Goal: Transaction & Acquisition: Book appointment/travel/reservation

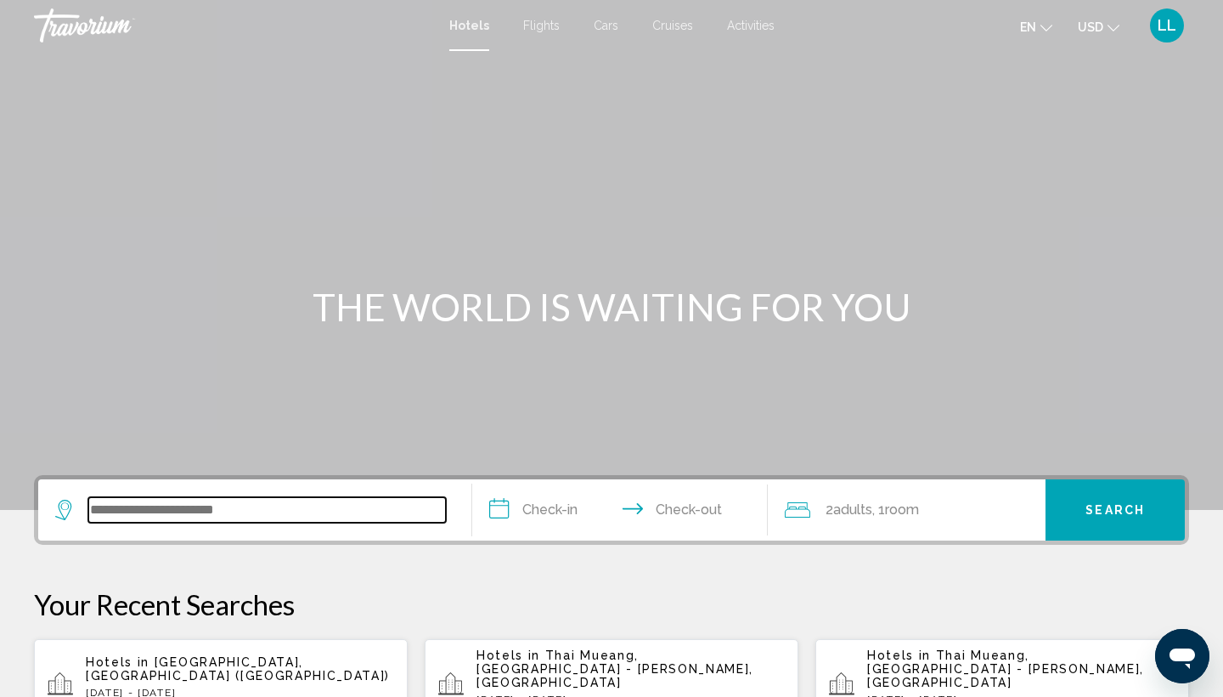
click at [119, 510] on input "Search widget" at bounding box center [267, 509] width 358 height 25
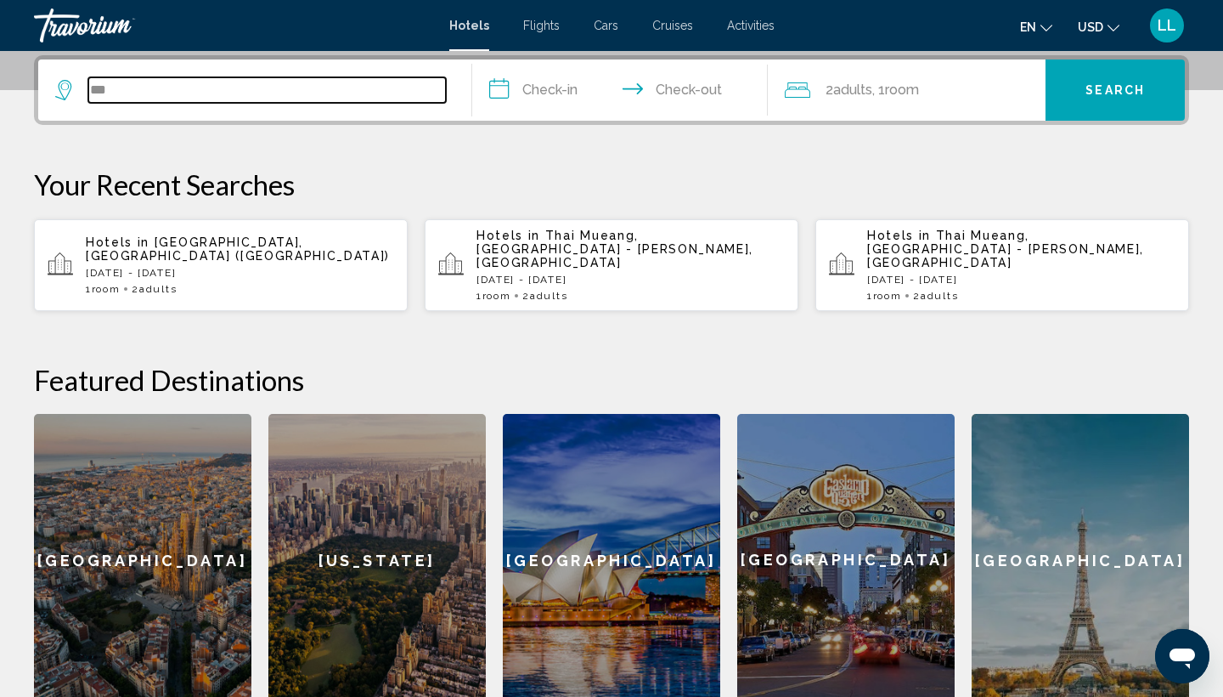
type input "***"
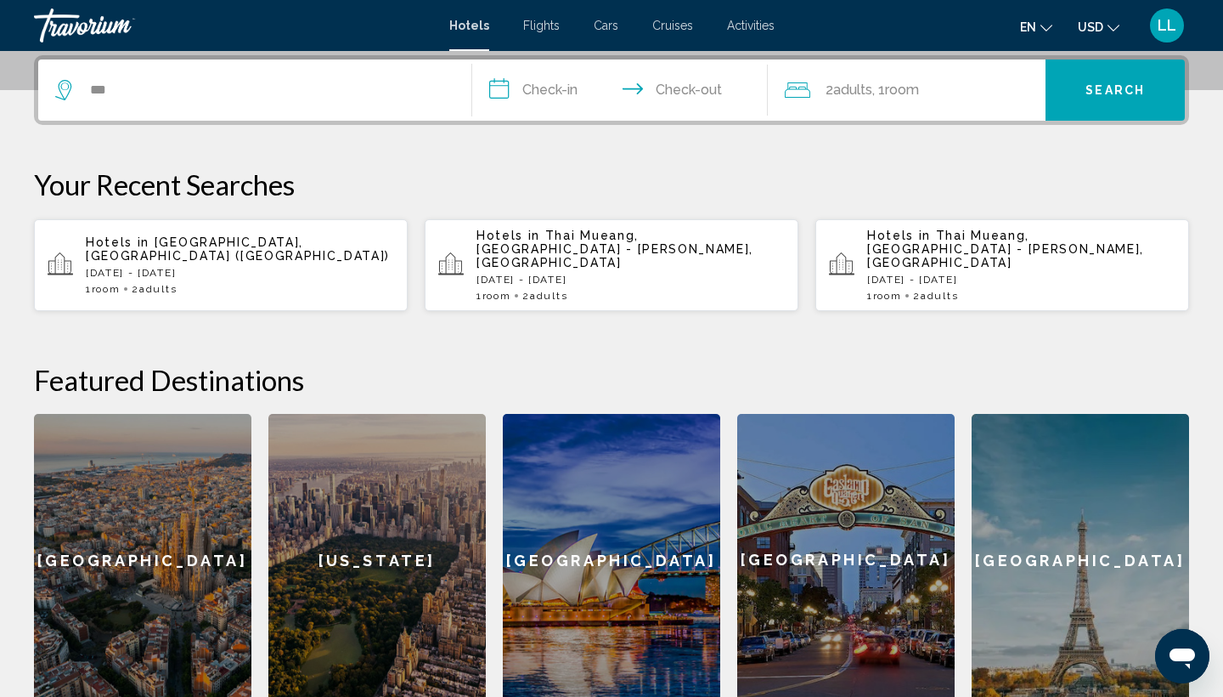
click at [119, 510] on div "[GEOGRAPHIC_DATA]" at bounding box center [142, 560] width 217 height 292
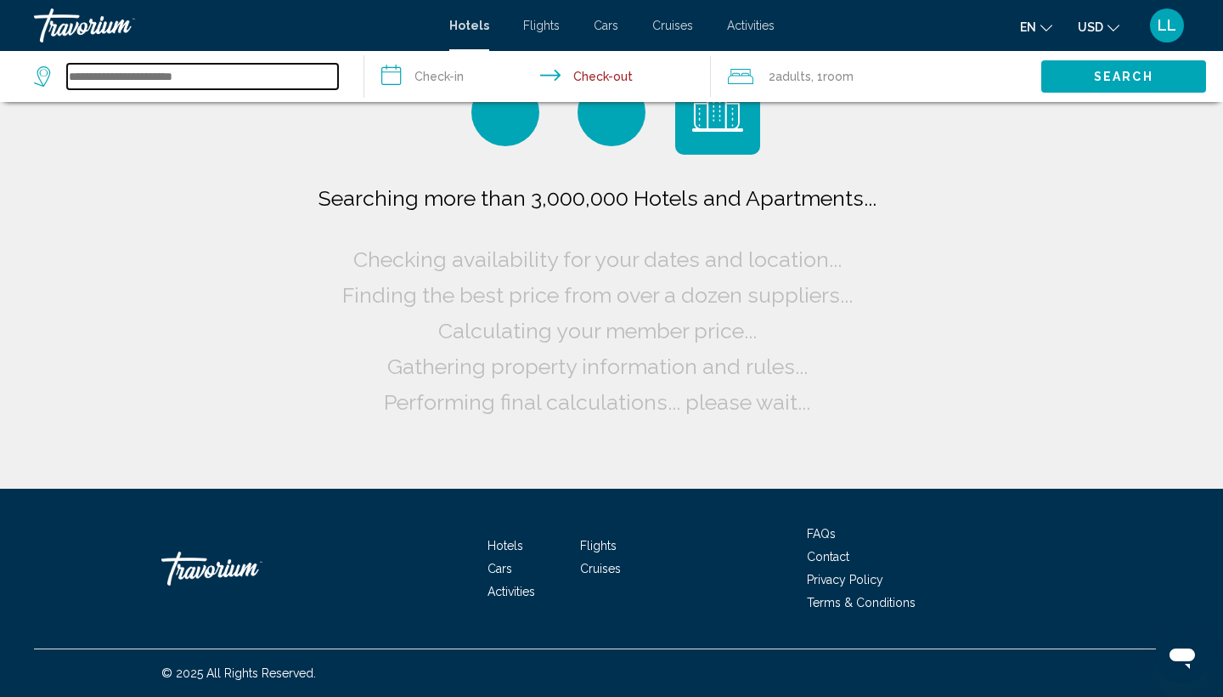
click at [222, 84] on input "Search widget" at bounding box center [202, 76] width 271 height 25
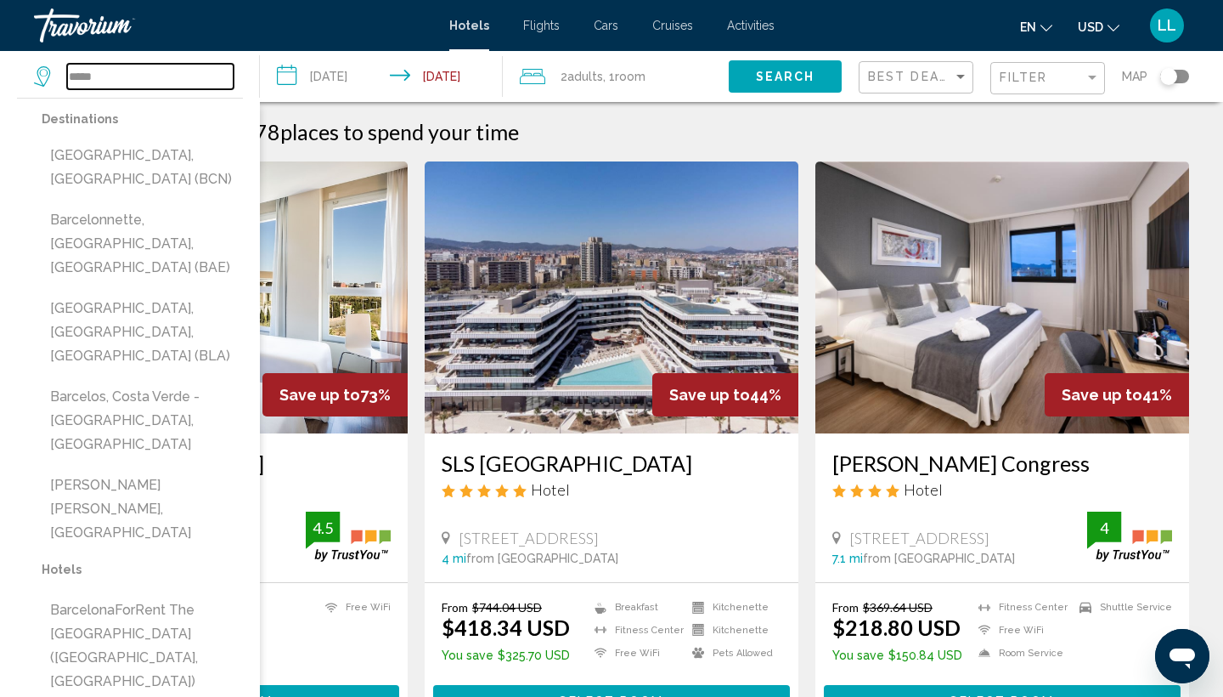
click at [206, 80] on input "*****" at bounding box center [150, 76] width 167 height 25
type input "*"
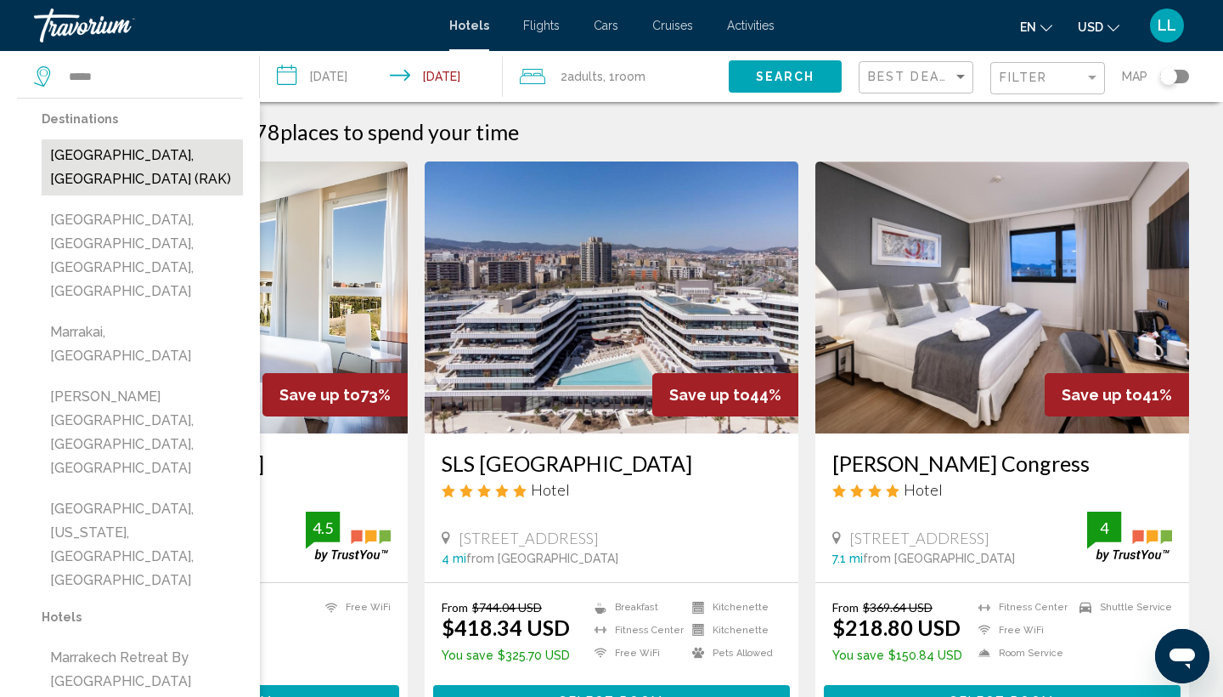
drag, startPoint x: 206, startPoint y: 80, endPoint x: 132, endPoint y: 156, distance: 106.9
click at [132, 156] on button "[GEOGRAPHIC_DATA], [GEOGRAPHIC_DATA] (RAK)" at bounding box center [142, 167] width 201 height 56
type input "**********"
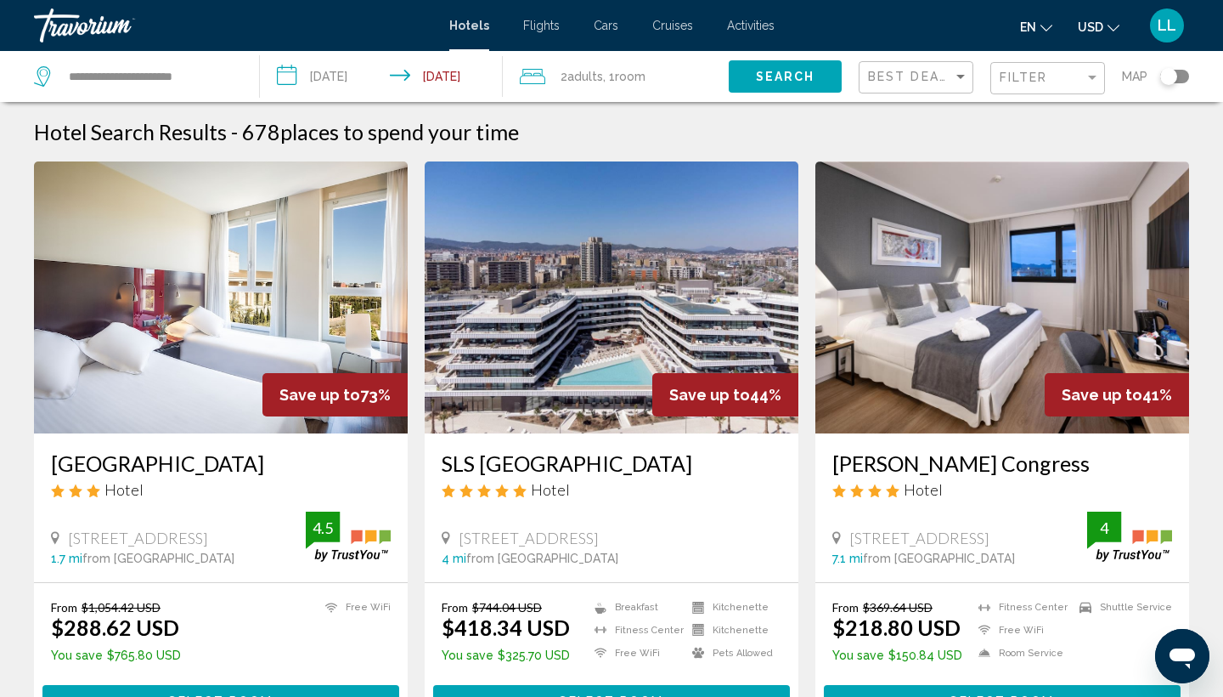
click at [351, 73] on input "**********" at bounding box center [385, 79] width 250 height 56
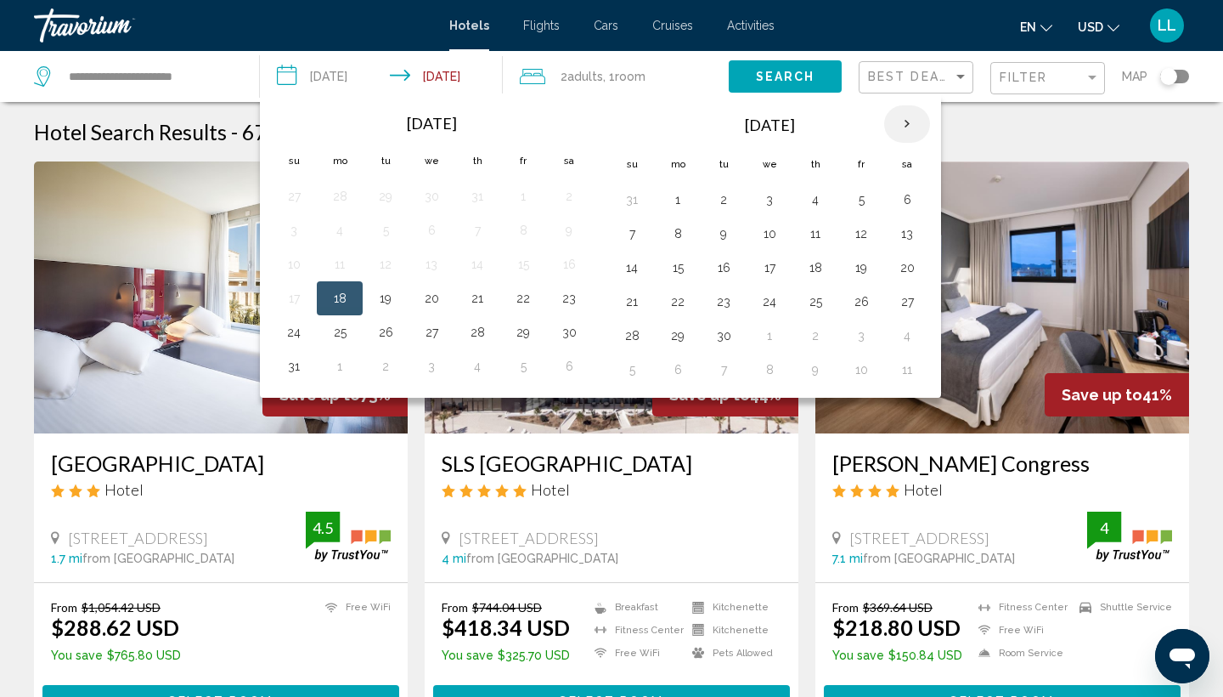
click at [900, 122] on th "Next month" at bounding box center [907, 123] width 46 height 37
click at [903, 264] on button "18" at bounding box center [907, 268] width 27 height 24
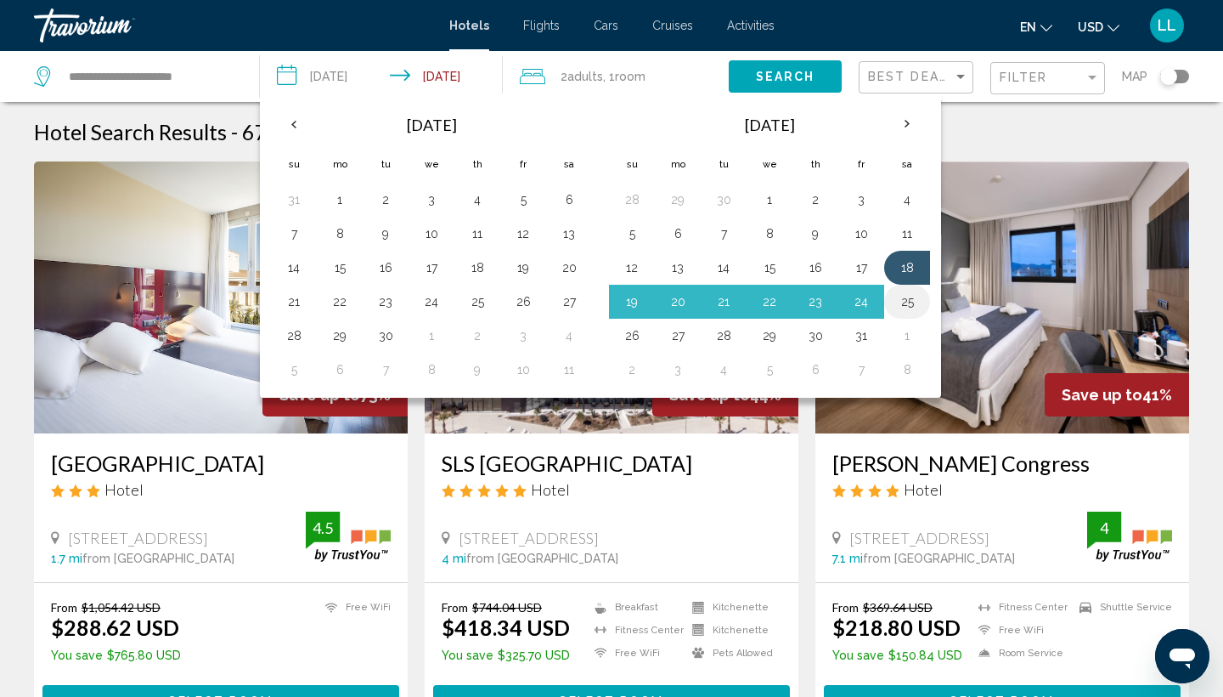
click at [904, 297] on button "25" at bounding box center [907, 302] width 27 height 24
type input "**********"
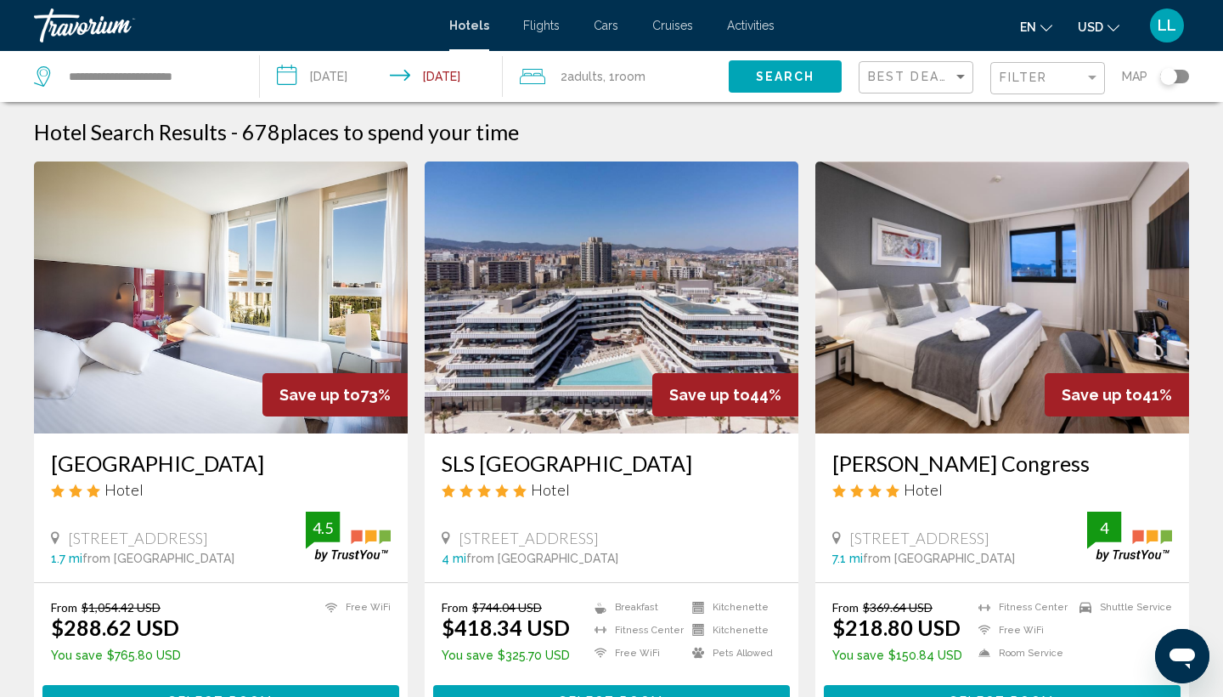
click at [787, 72] on span "Search" at bounding box center [785, 78] width 59 height 14
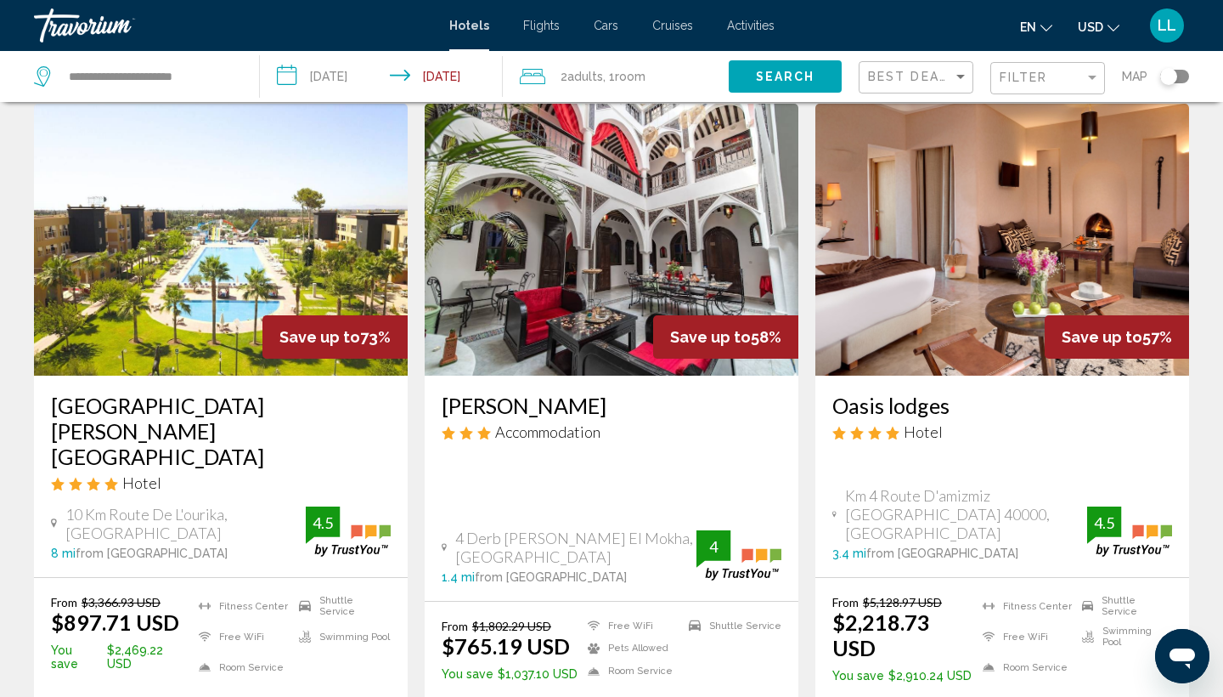
scroll to position [59, 0]
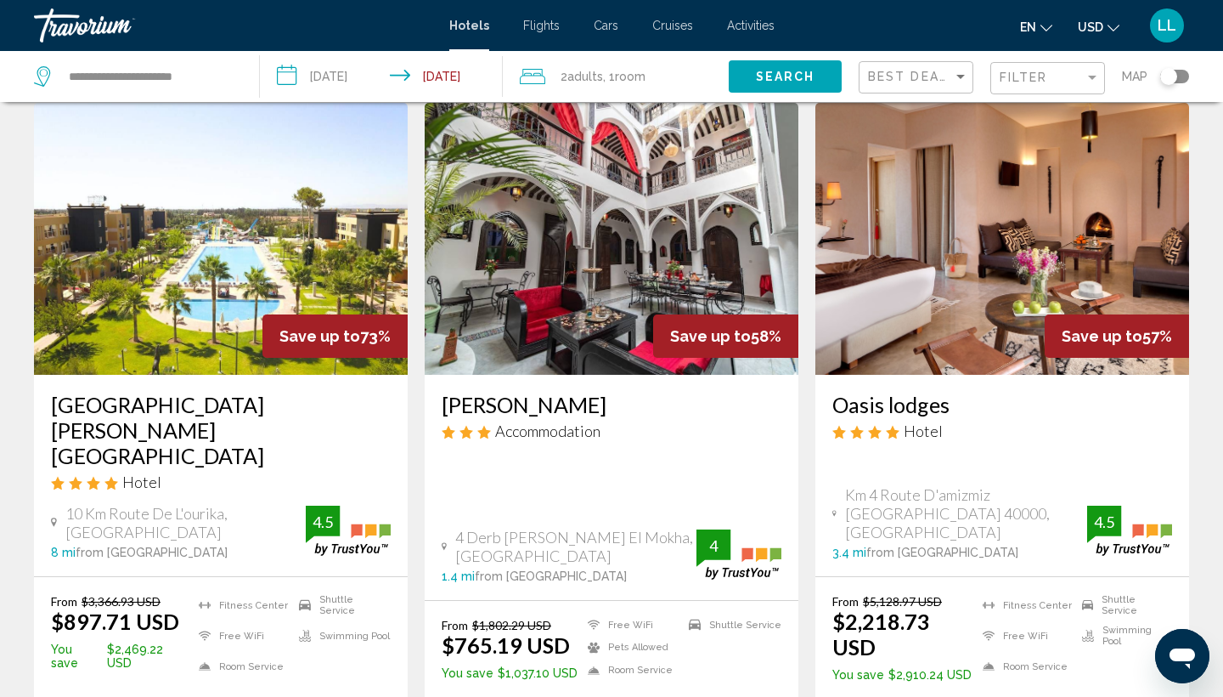
click at [313, 264] on img "Main content" at bounding box center [221, 239] width 374 height 272
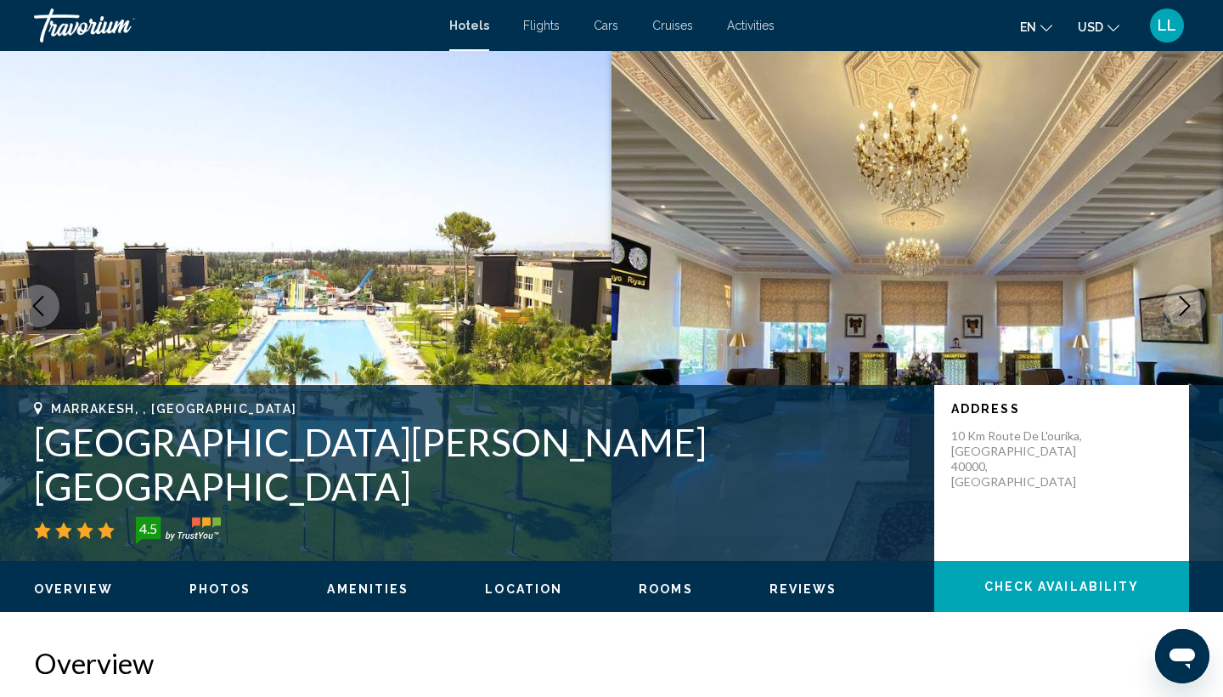
click at [1187, 317] on button "Next image" at bounding box center [1185, 306] width 42 height 42
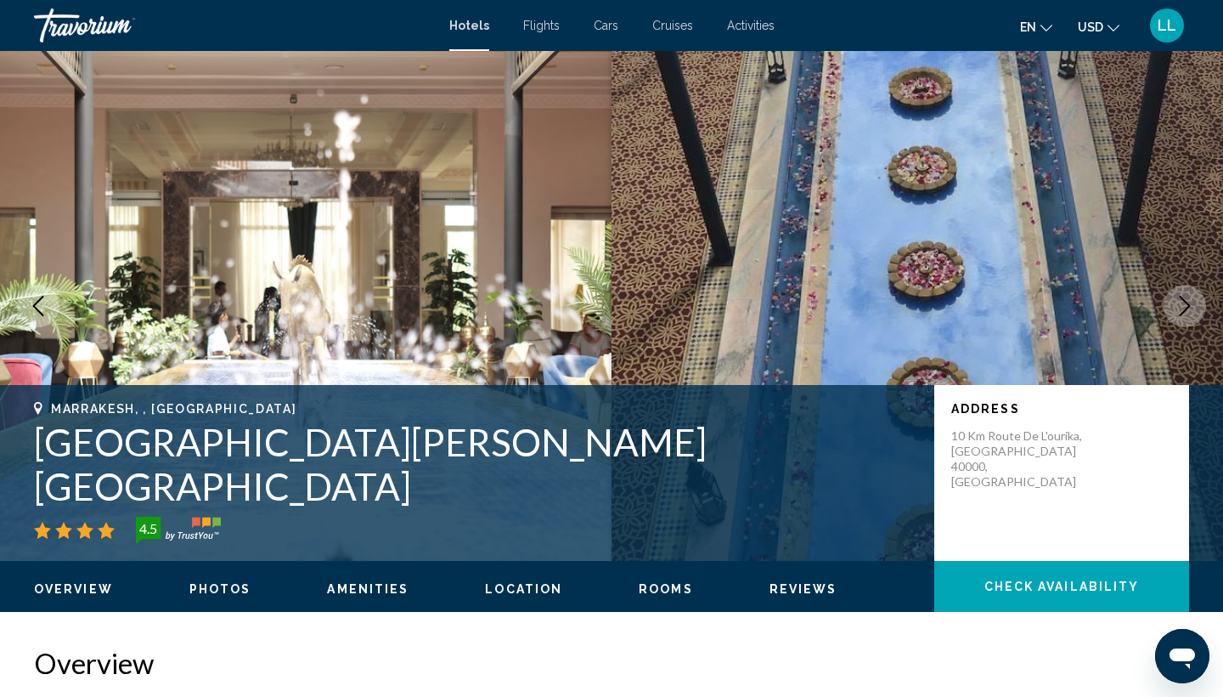
click at [1187, 317] on button "Next image" at bounding box center [1185, 306] width 42 height 42
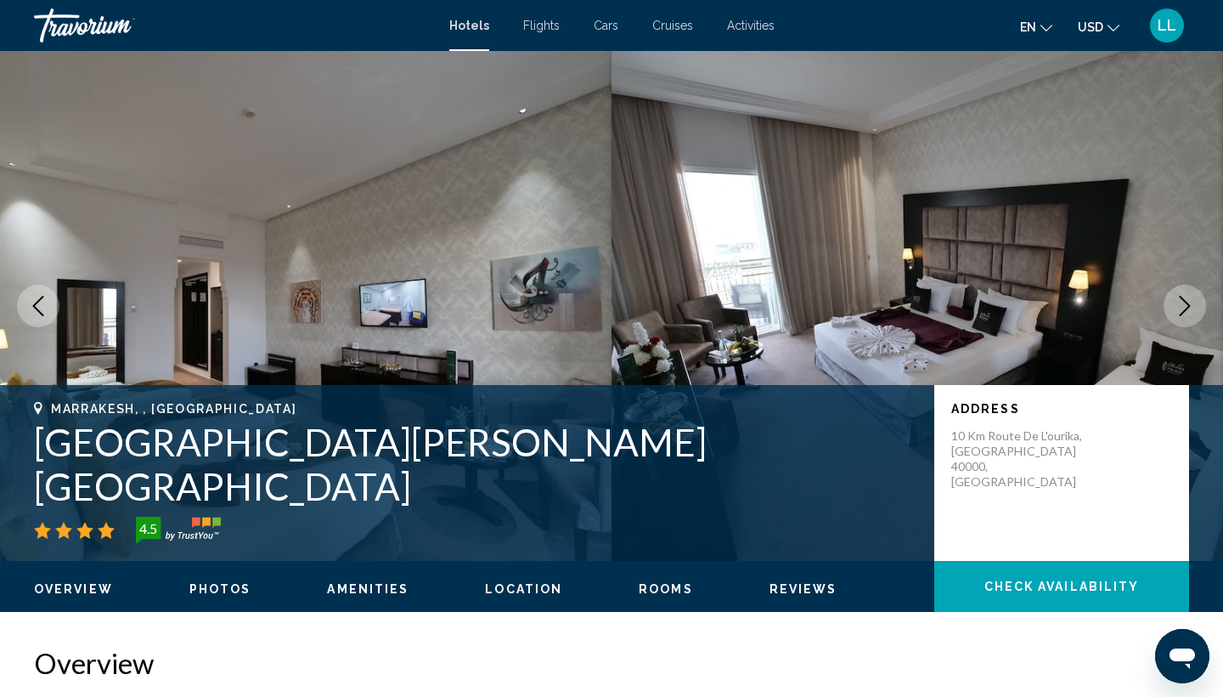
click at [1187, 317] on button "Next image" at bounding box center [1185, 306] width 42 height 42
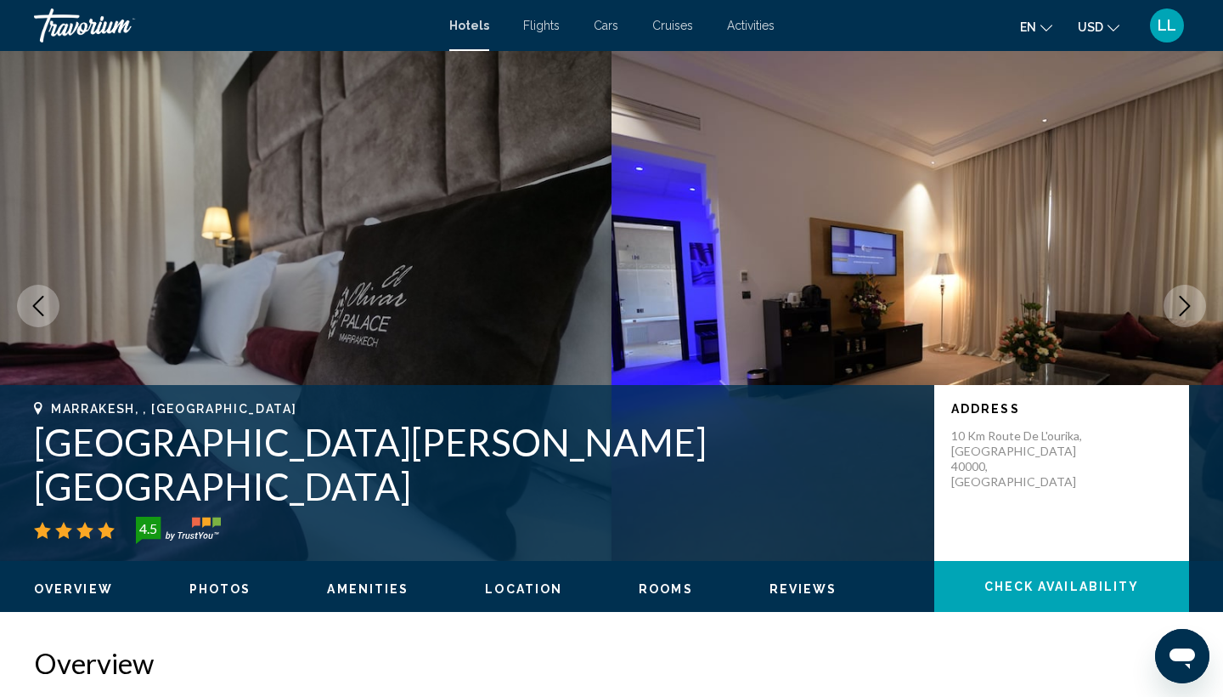
click at [1187, 317] on button "Next image" at bounding box center [1185, 306] width 42 height 42
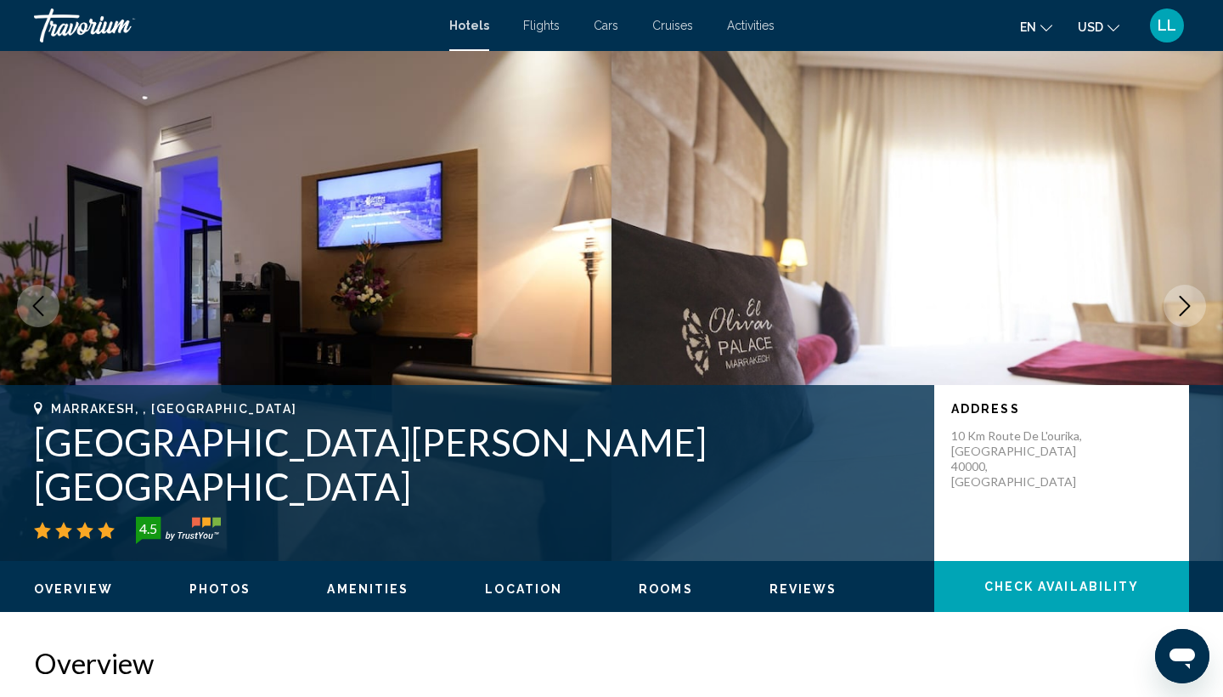
click at [1187, 317] on button "Next image" at bounding box center [1185, 306] width 42 height 42
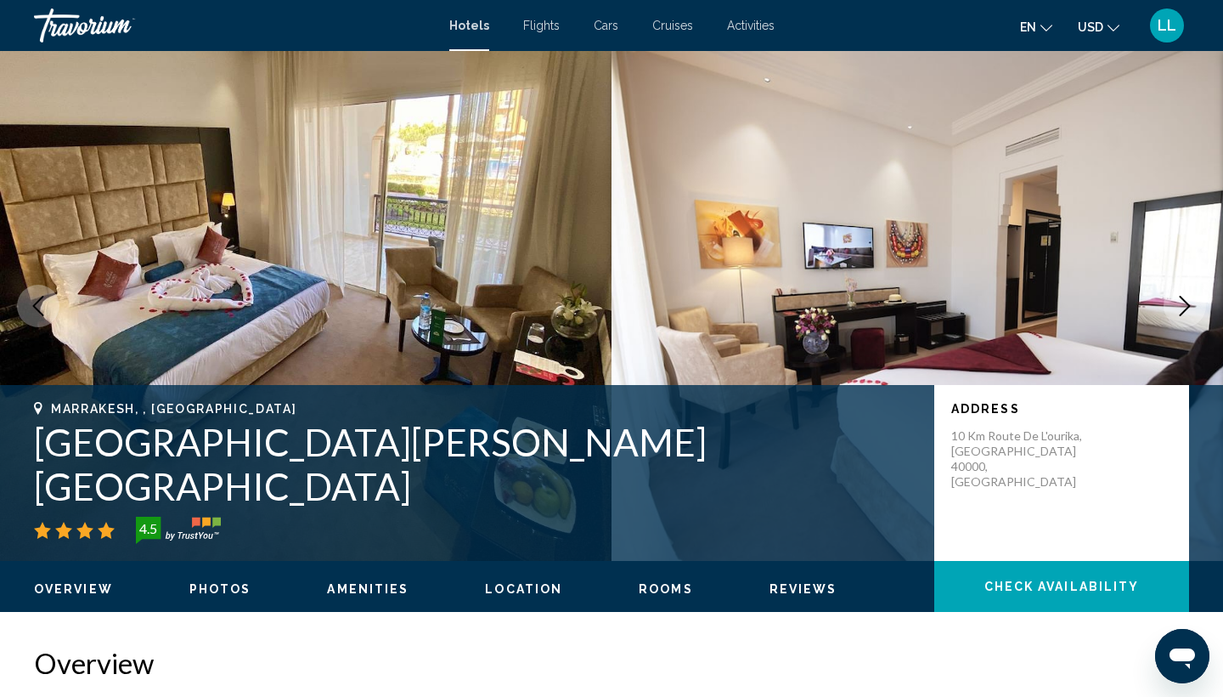
click at [1187, 317] on button "Next image" at bounding box center [1185, 306] width 42 height 42
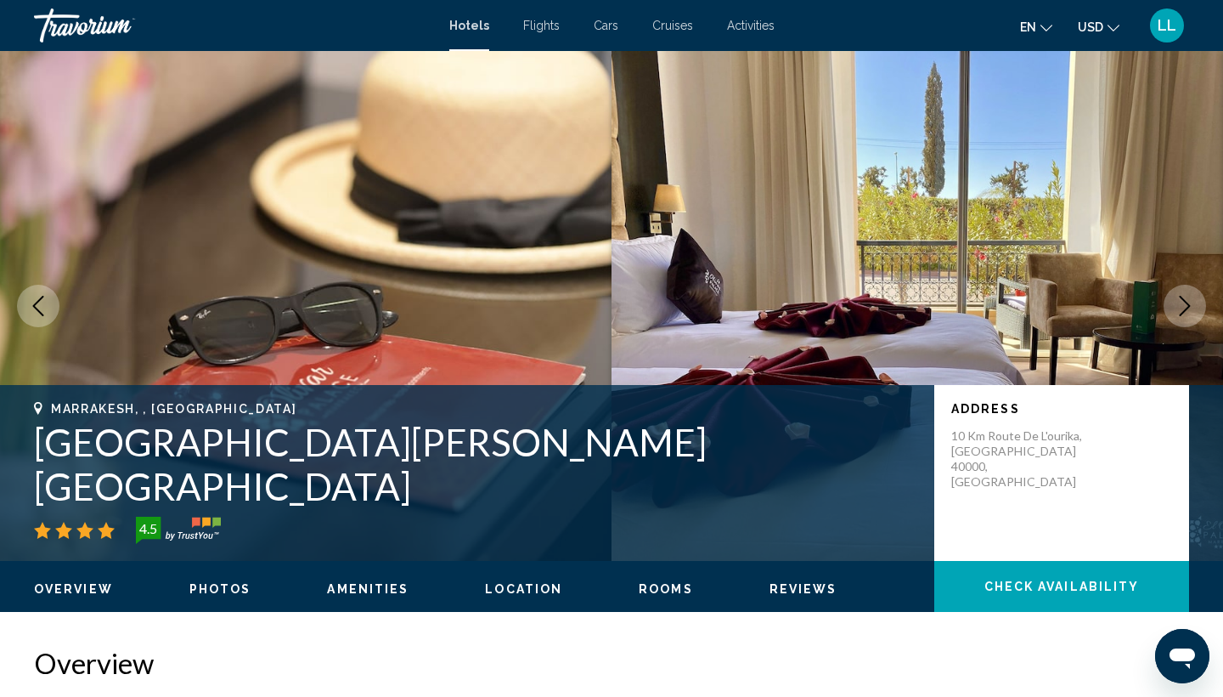
click at [1187, 317] on button "Next image" at bounding box center [1185, 306] width 42 height 42
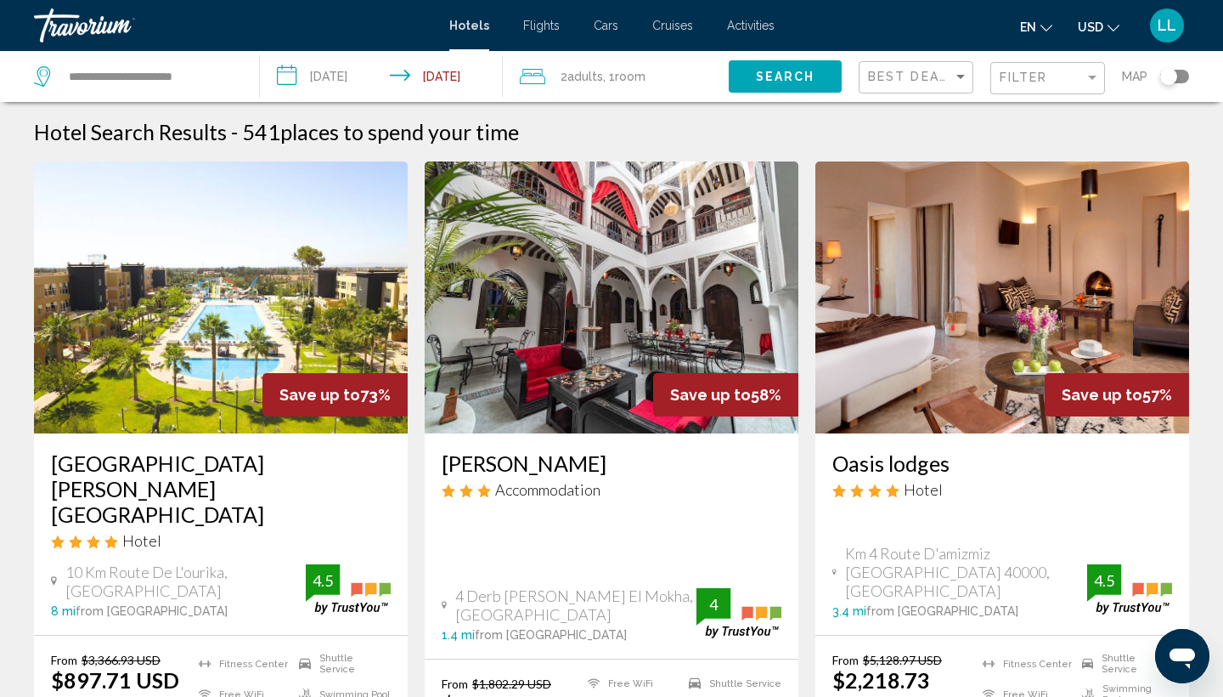
click at [573, 378] on img "Main content" at bounding box center [612, 297] width 374 height 272
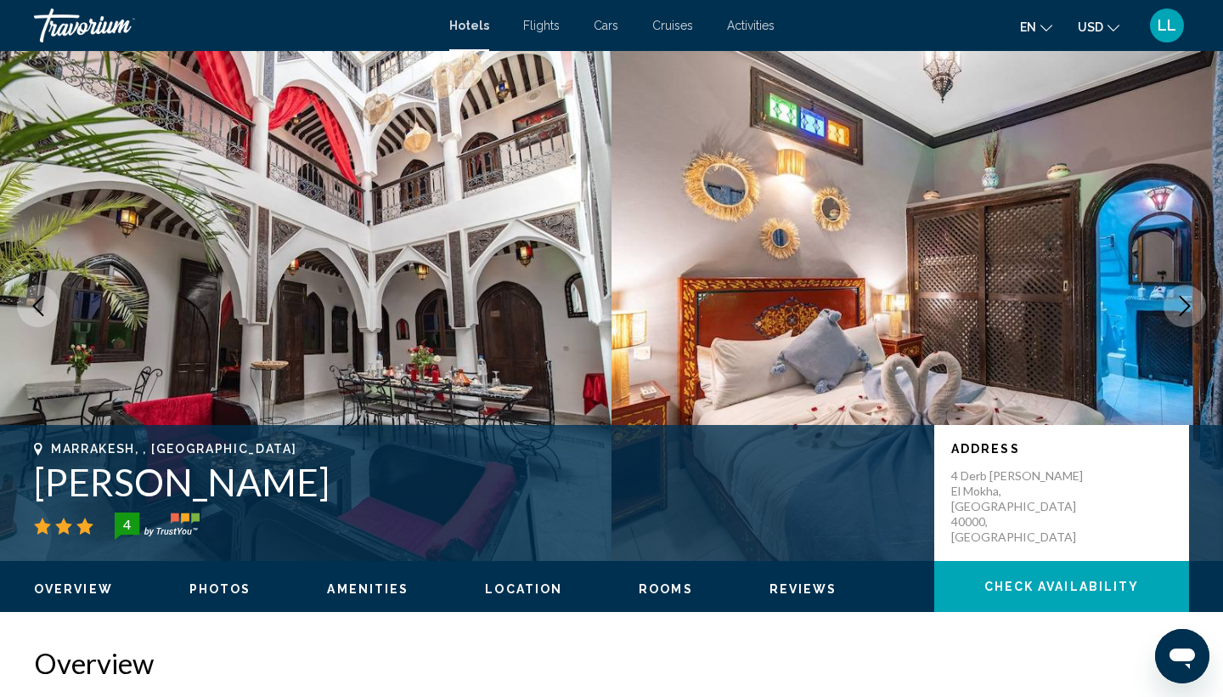
click at [1188, 308] on icon "Next image" at bounding box center [1185, 306] width 11 height 20
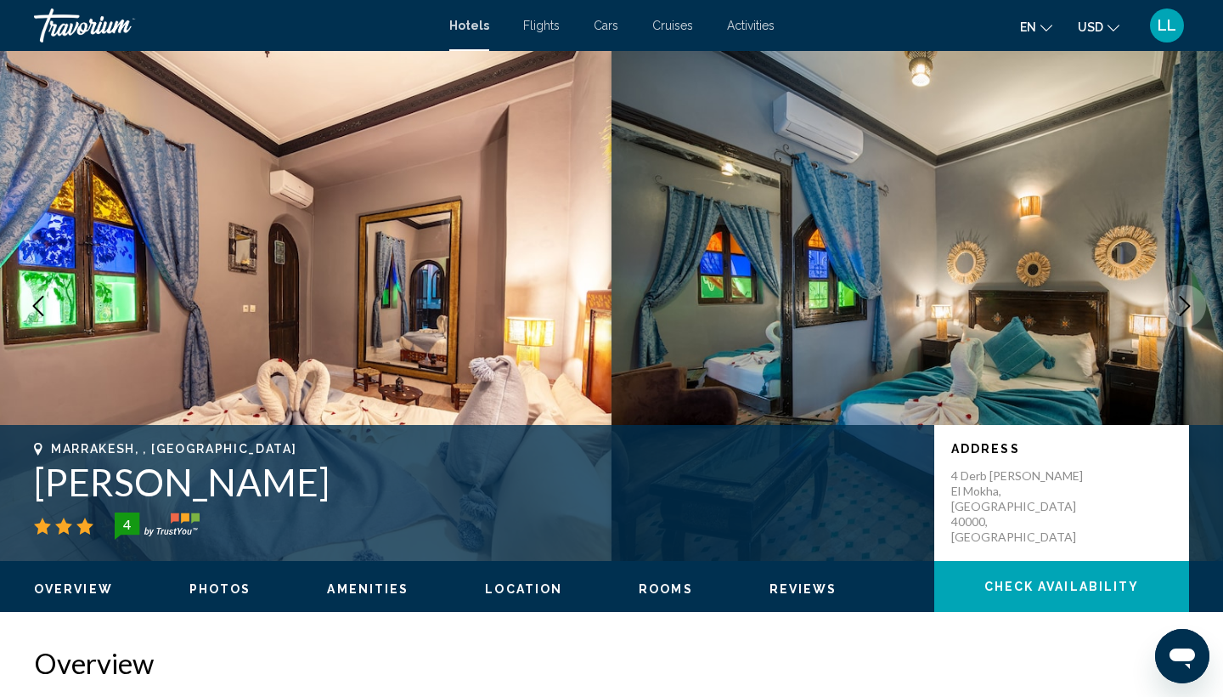
click at [1188, 308] on icon "Next image" at bounding box center [1185, 306] width 11 height 20
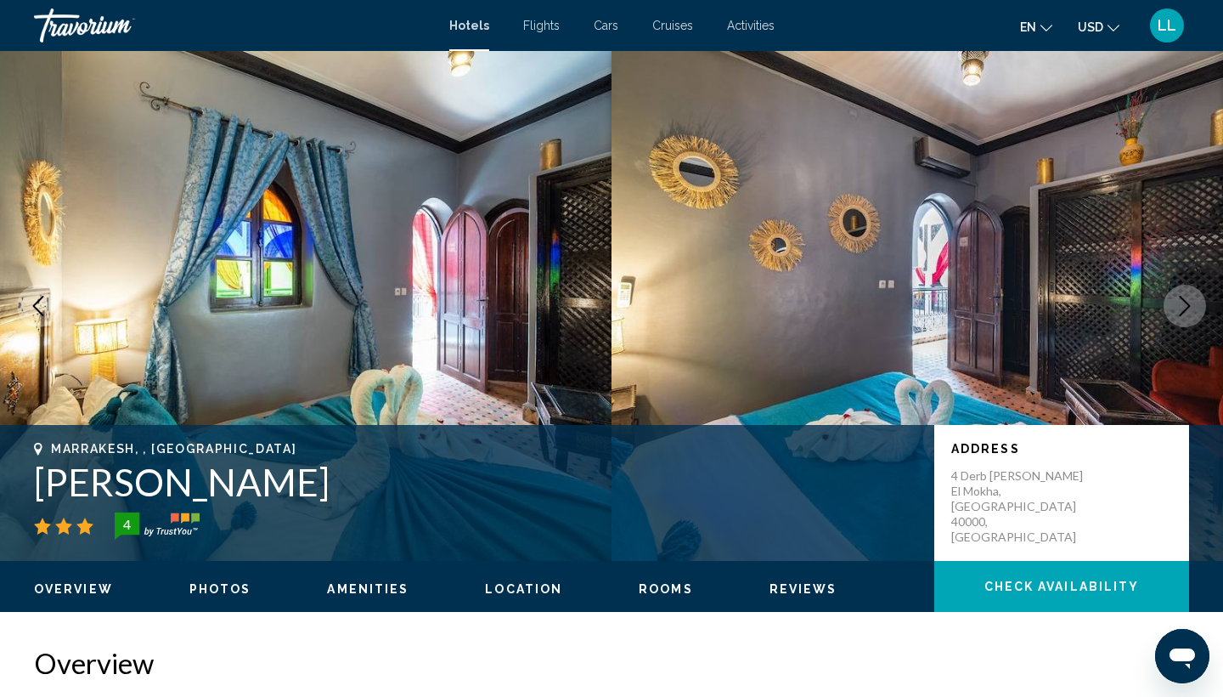
click at [1188, 308] on icon "Next image" at bounding box center [1185, 306] width 11 height 20
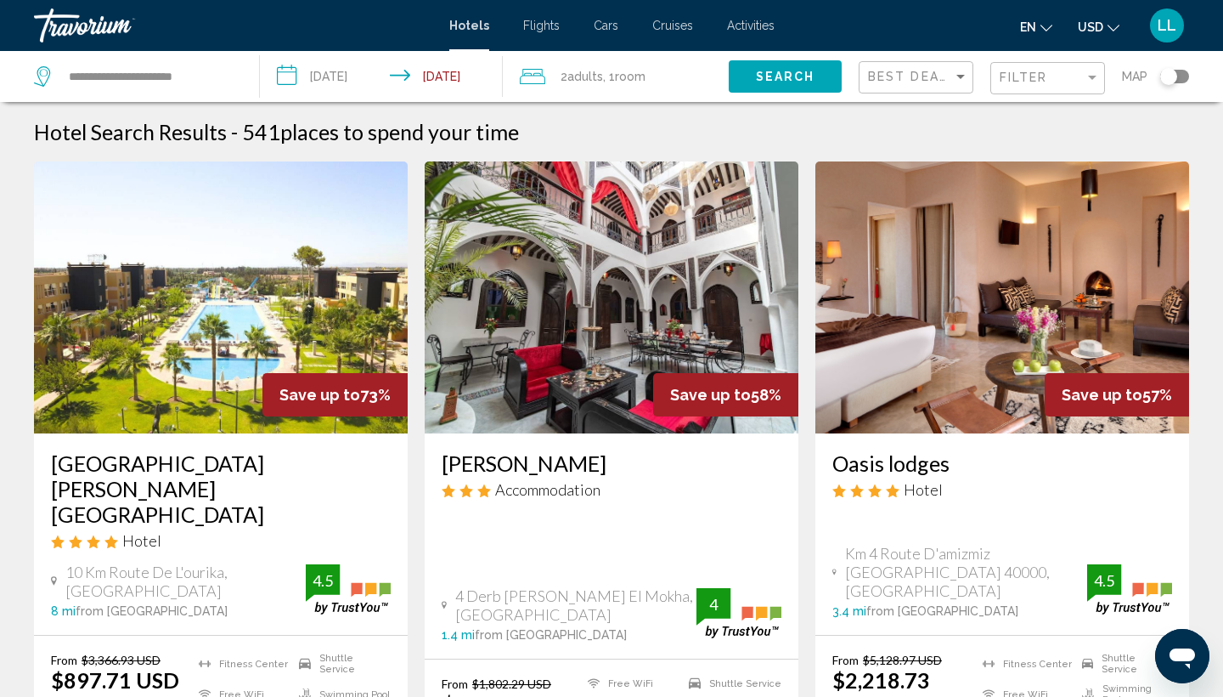
click at [967, 284] on img "Main content" at bounding box center [1003, 297] width 374 height 272
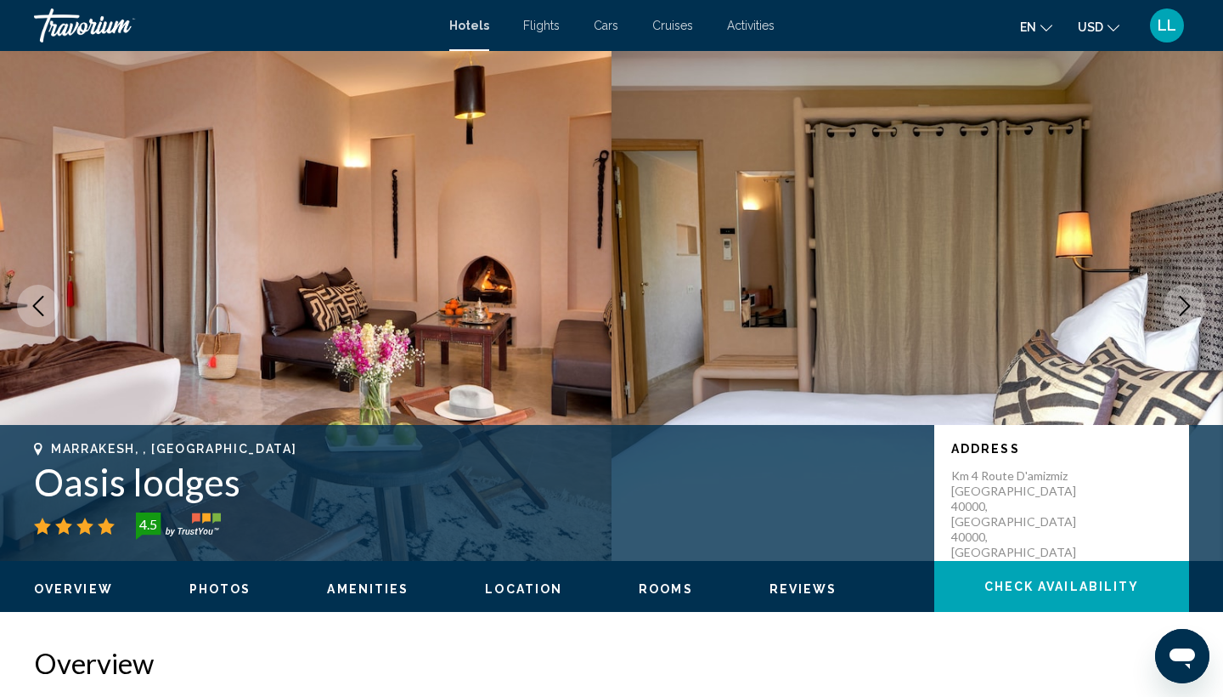
click at [1179, 292] on button "Next image" at bounding box center [1185, 306] width 42 height 42
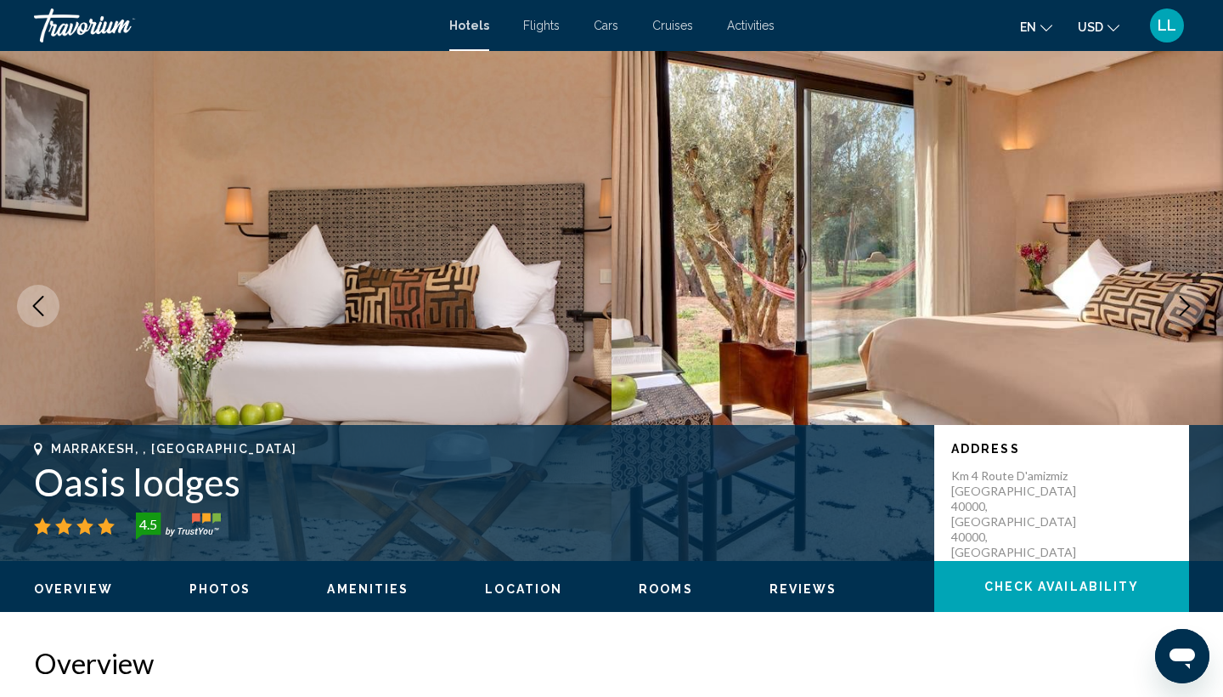
click at [1179, 292] on button "Next image" at bounding box center [1185, 306] width 42 height 42
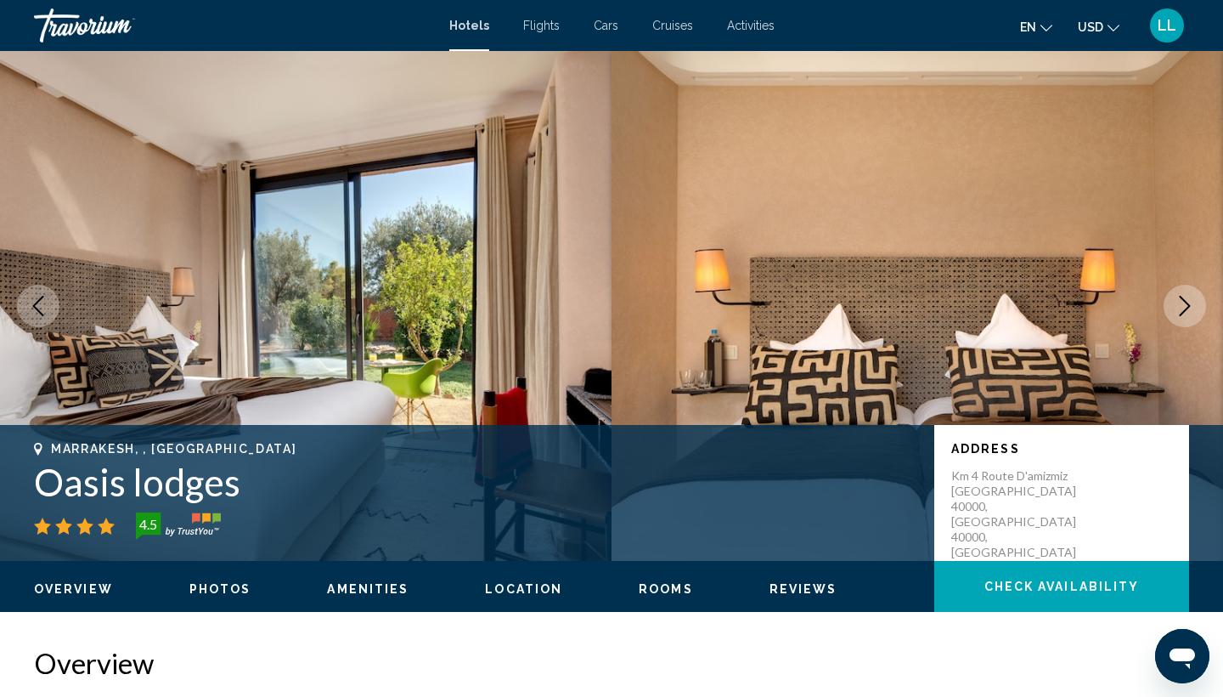
click at [1179, 292] on button "Next image" at bounding box center [1185, 306] width 42 height 42
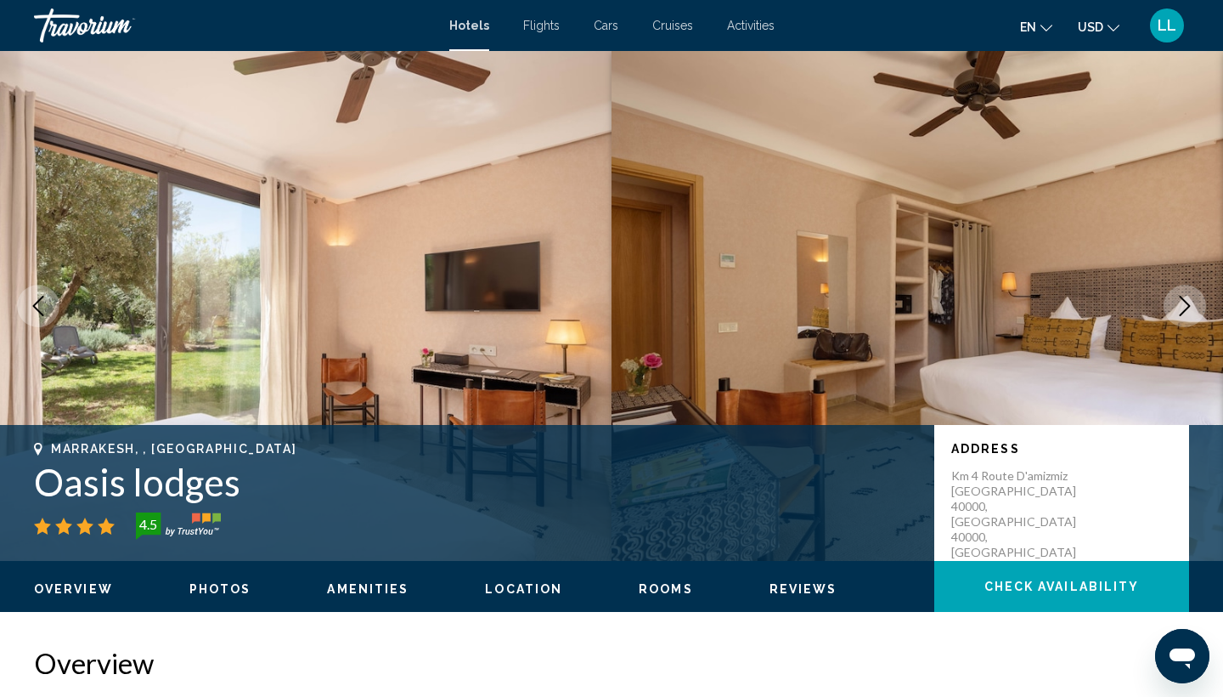
click at [1179, 292] on button "Next image" at bounding box center [1185, 306] width 42 height 42
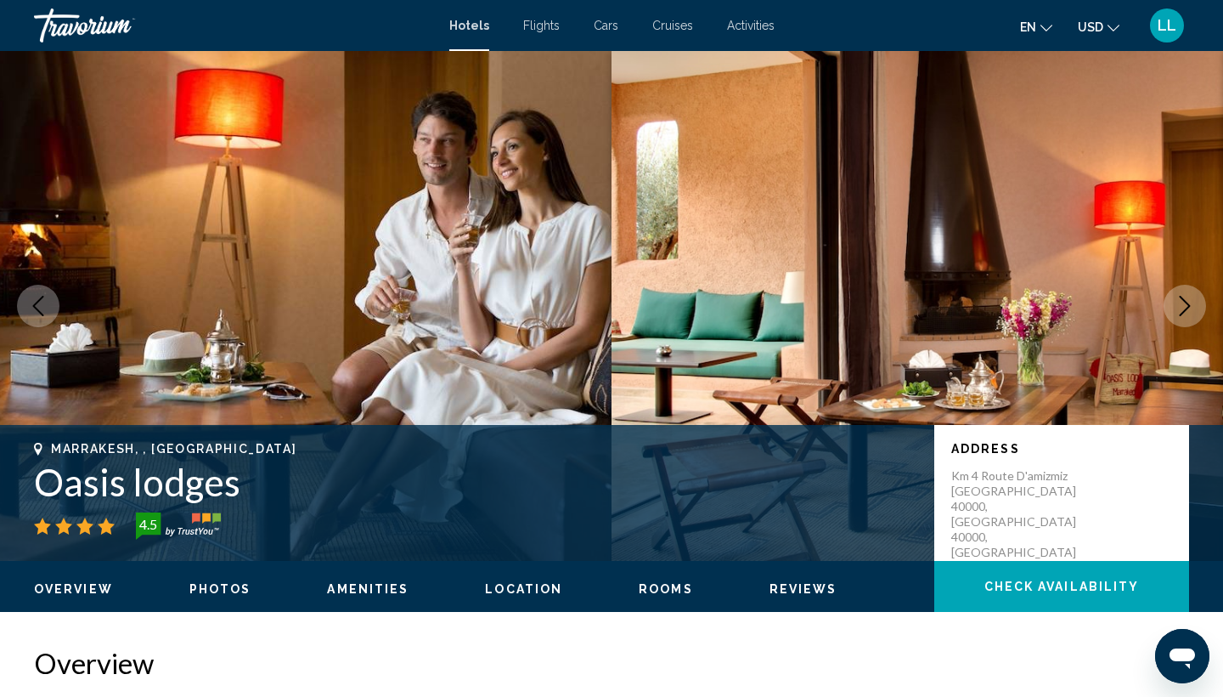
click at [1179, 292] on button "Next image" at bounding box center [1185, 306] width 42 height 42
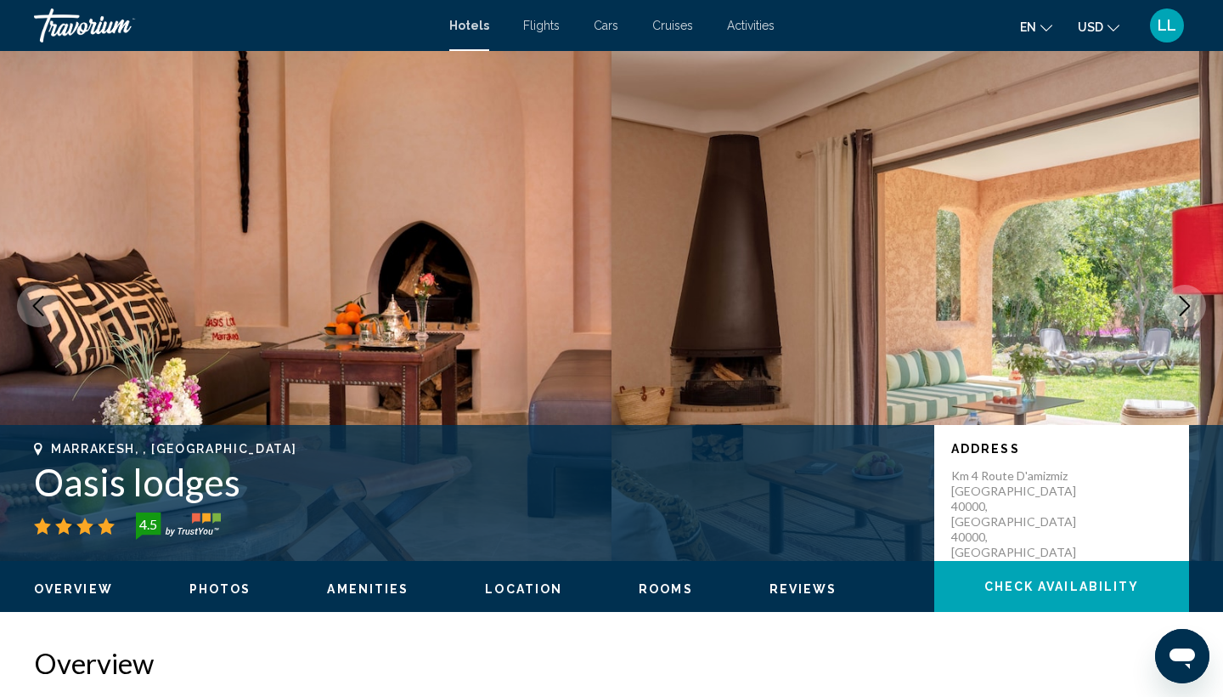
click at [1179, 292] on button "Next image" at bounding box center [1185, 306] width 42 height 42
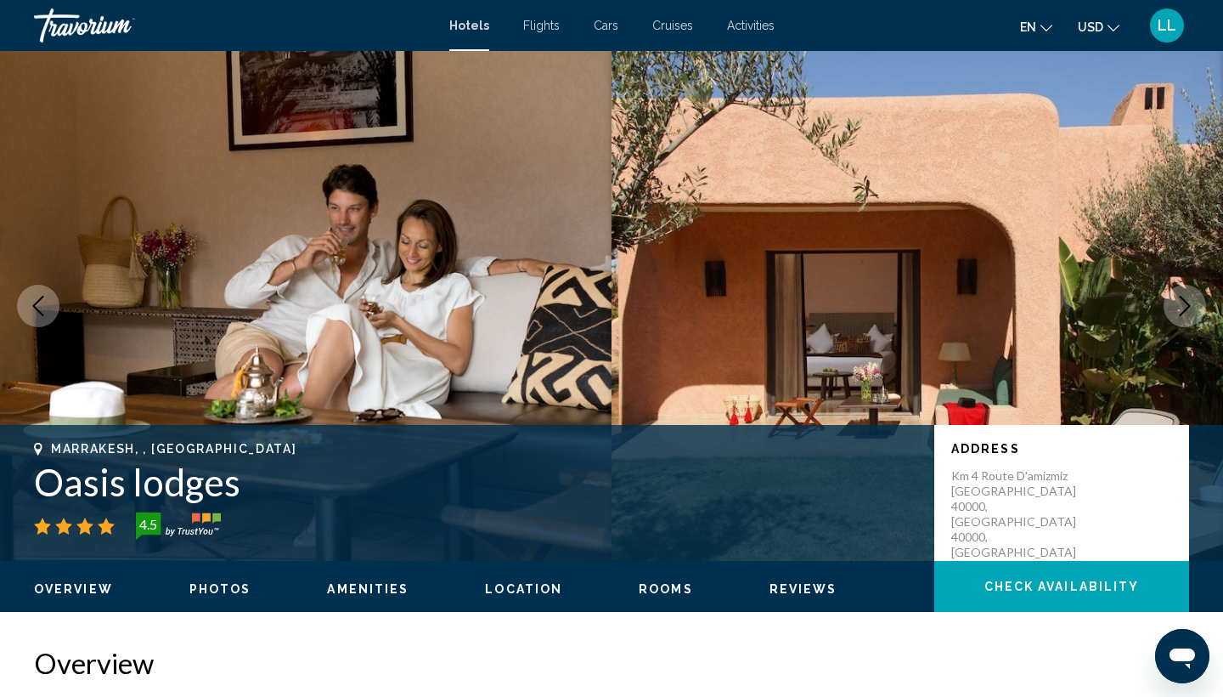
click at [1179, 292] on button "Next image" at bounding box center [1185, 306] width 42 height 42
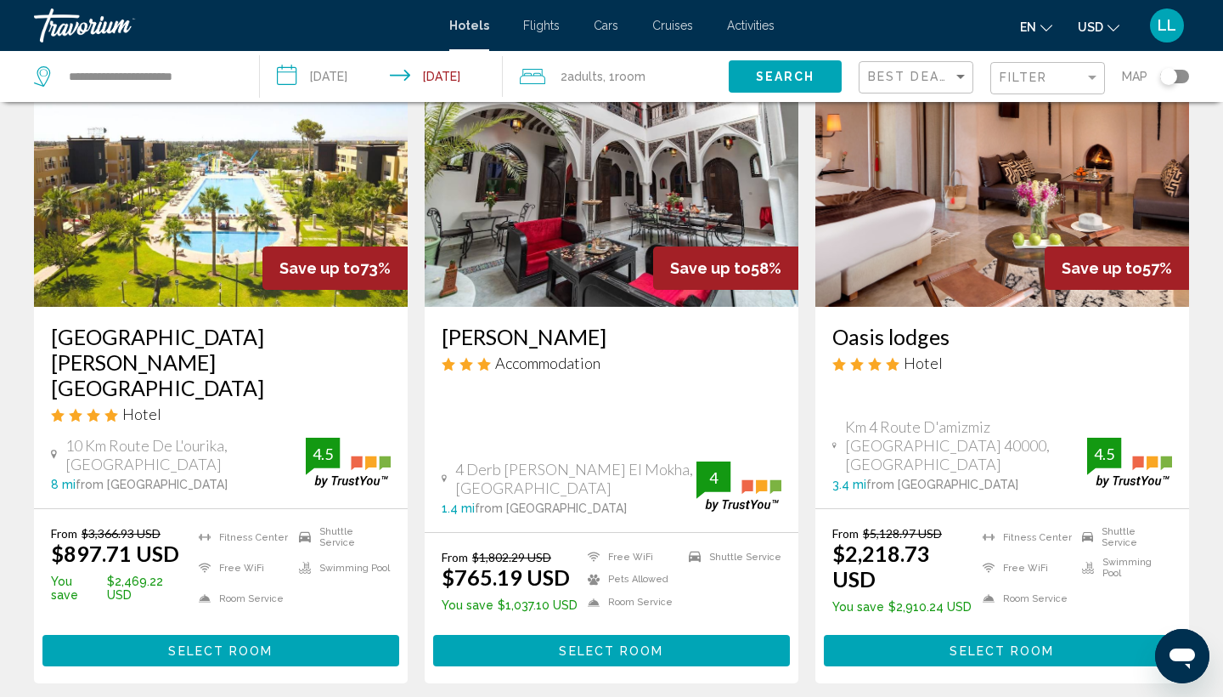
scroll to position [123, 0]
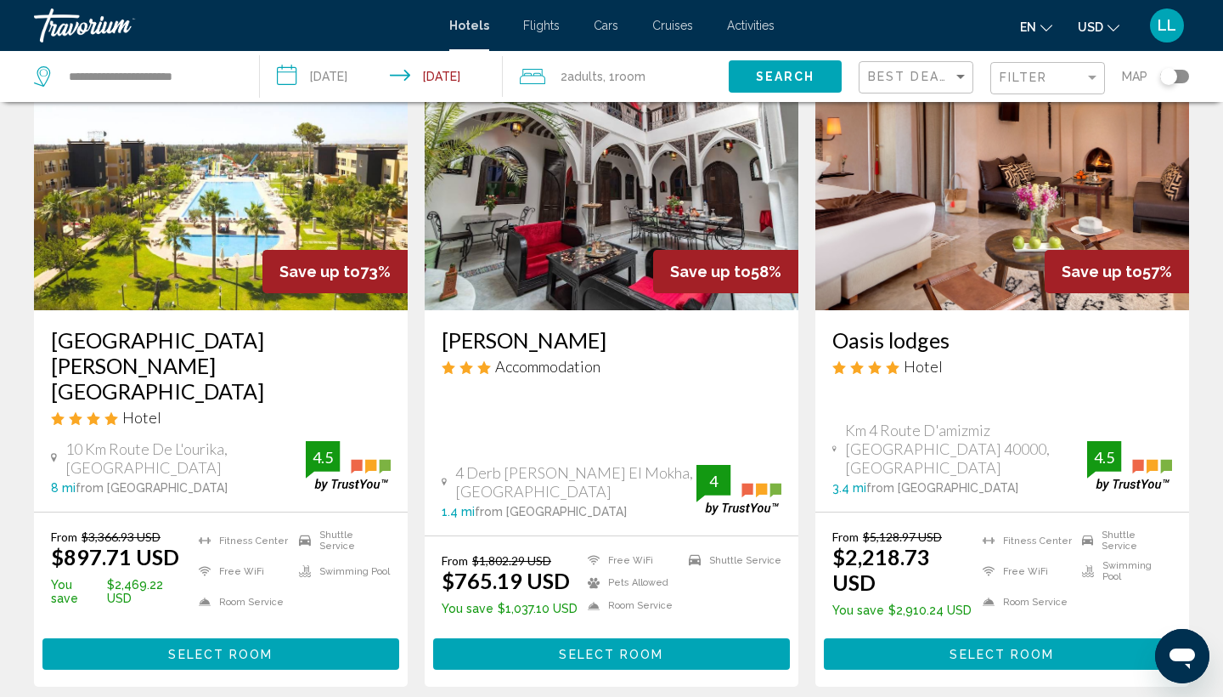
click at [537, 26] on span "Flights" at bounding box center [541, 26] width 37 height 14
